Goal: Transaction & Acquisition: Obtain resource

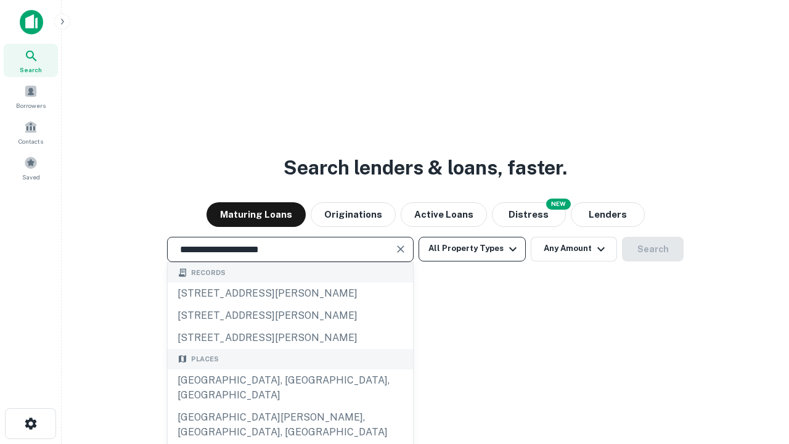
click at [290, 406] on div "Santa Monica, CA, USA" at bounding box center [290, 387] width 245 height 37
type input "**********"
click at [472, 248] on button "All Property Types" at bounding box center [471, 249] width 107 height 25
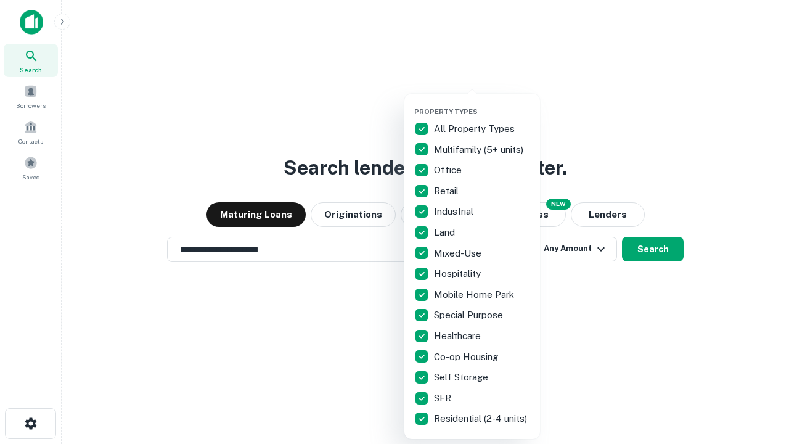
click at [482, 104] on button "button" at bounding box center [482, 104] width 136 height 1
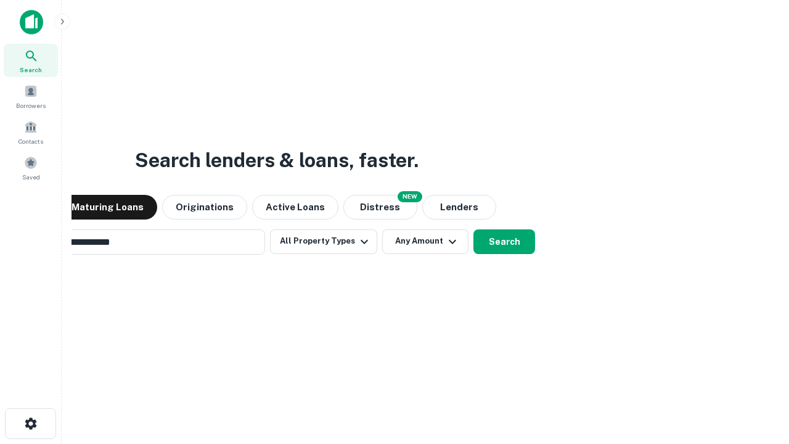
scroll to position [19, 0]
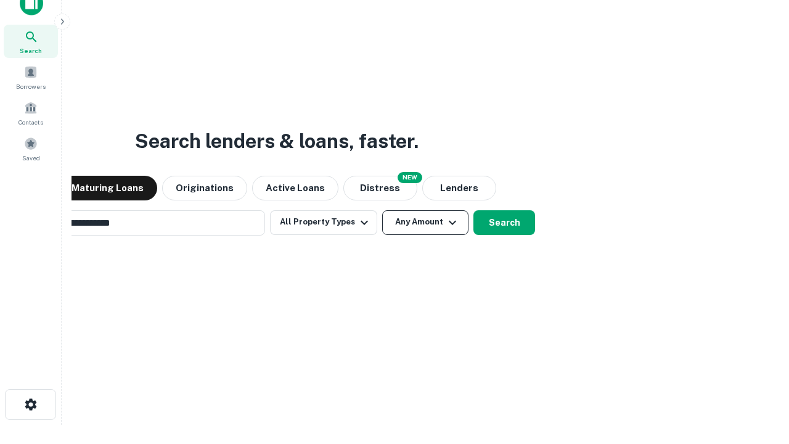
click at [382, 210] on button "Any Amount" at bounding box center [425, 222] width 86 height 25
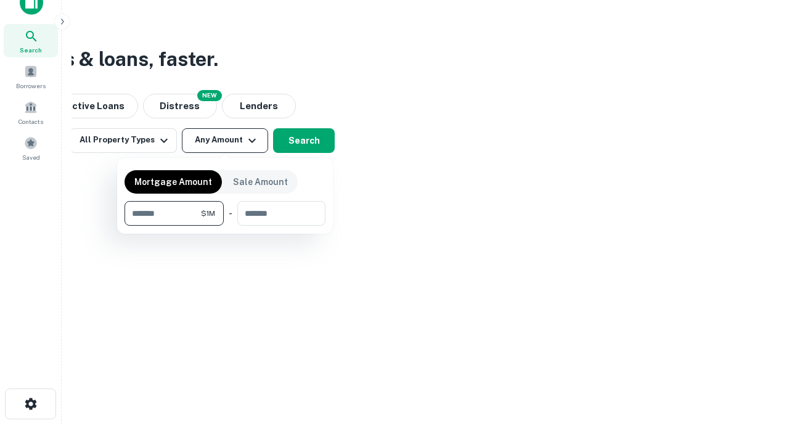
type input "*******"
click at [225, 226] on button "button" at bounding box center [224, 226] width 201 height 1
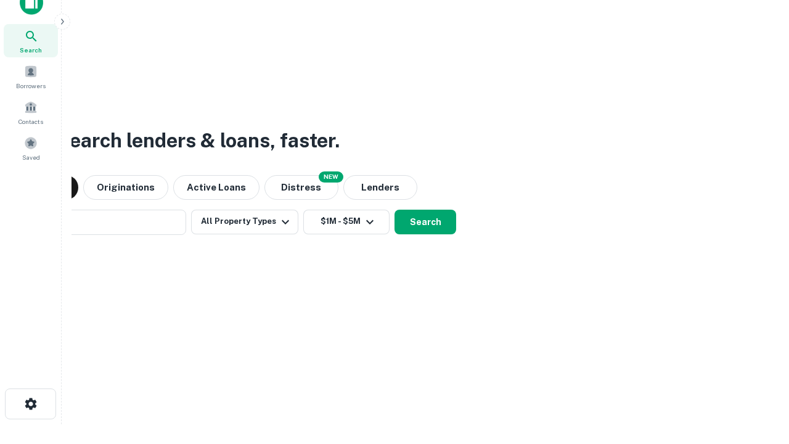
scroll to position [19, 0]
click at [394, 210] on button "Search" at bounding box center [425, 222] width 62 height 25
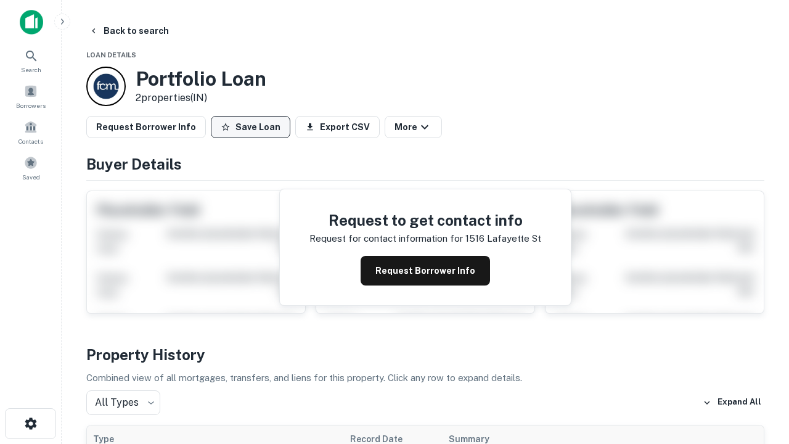
click at [250, 127] on button "Save Loan" at bounding box center [250, 127] width 79 height 22
click at [253, 127] on button "Save Loan" at bounding box center [250, 127] width 79 height 22
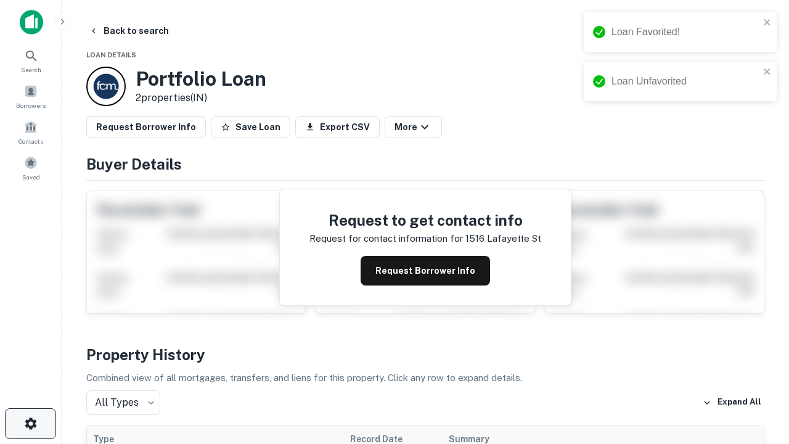
click at [30, 423] on icon "button" at bounding box center [30, 423] width 15 height 15
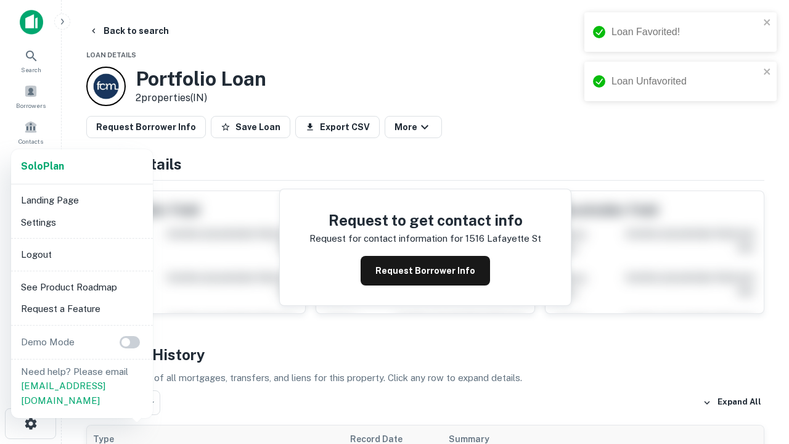
click at [81, 254] on li "Logout" at bounding box center [82, 254] width 132 height 22
